Goal: Information Seeking & Learning: Learn about a topic

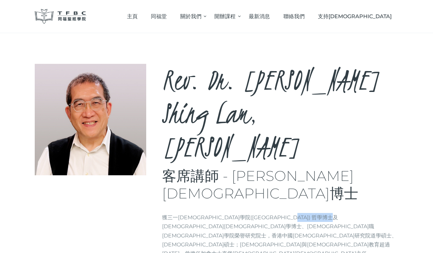
drag, startPoint x: 274, startPoint y: 166, endPoint x: 326, endPoint y: 164, distance: 52.6
click at [326, 213] on p "獲三一神學院(Trinity Theological Seminary) 哲學博士及教牧學博士、牧職神學院榮譽研究院士，香港中國神學研究院道學碩士、神學碩士；…" at bounding box center [280, 244] width 236 height 63
click at [311, 212] on div "Rev. Dr. Li Shing Lam, Derek 客席講師 - 李盛林牧師博士 Brief info 獲三一神學院(Trinity Theologic…" at bounding box center [216, 184] width 433 height 303
drag, startPoint x: 255, startPoint y: 184, endPoint x: 312, endPoint y: 186, distance: 57.2
click at [313, 213] on p "獲三一神學院(Trinity Theological Seminary) 哲學博士及教牧學博士、牧職神學院榮譽研究院士，香港中國神學研究院道學碩士、神學碩士；…" at bounding box center [280, 244] width 236 height 63
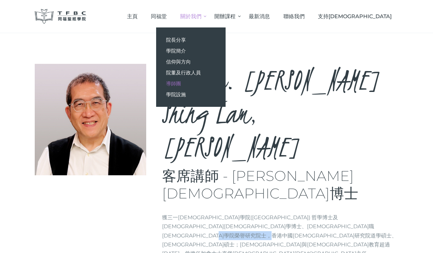
click at [181, 83] on span "導師團" at bounding box center [173, 83] width 15 height 6
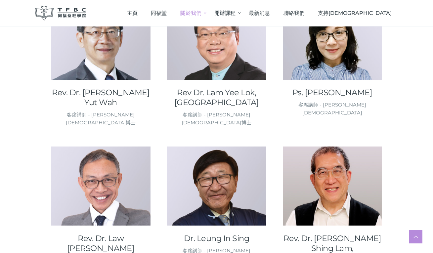
scroll to position [358, 0]
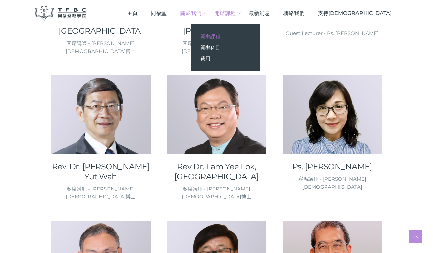
click at [220, 36] on span "開辦課程" at bounding box center [210, 36] width 20 height 6
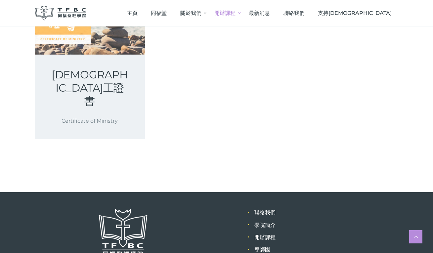
scroll to position [316, 0]
